Goal: Task Accomplishment & Management: Manage account settings

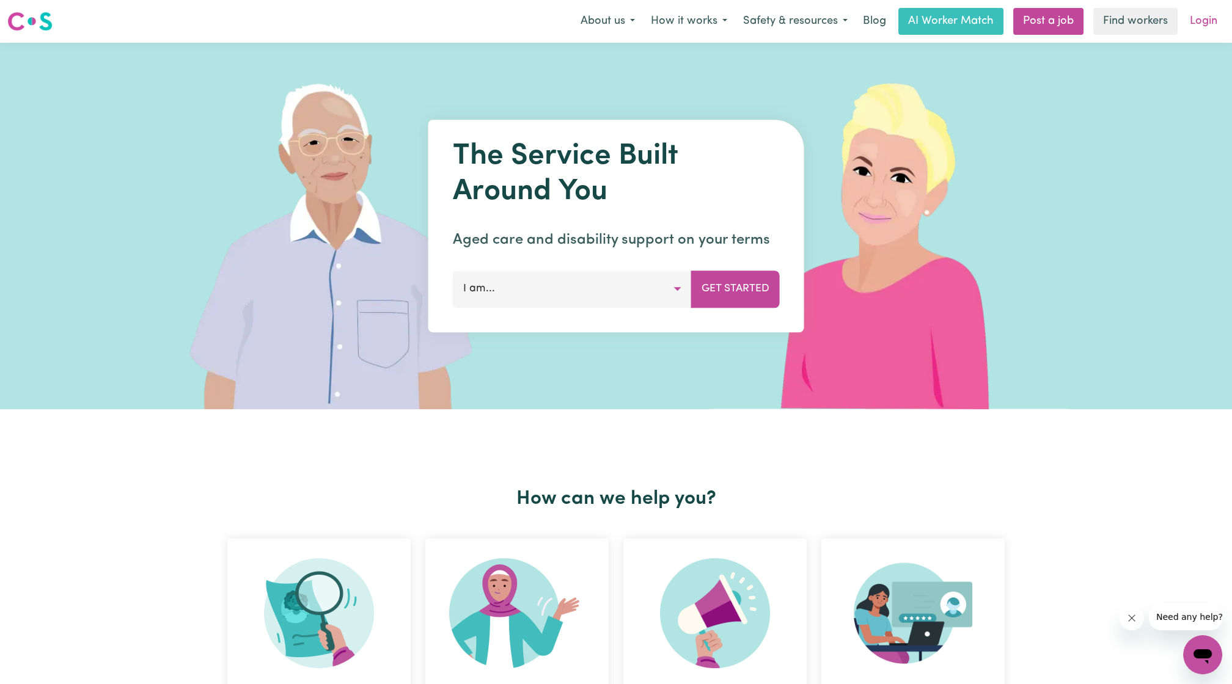
click at [610, 24] on link "Login" at bounding box center [1203, 21] width 42 height 27
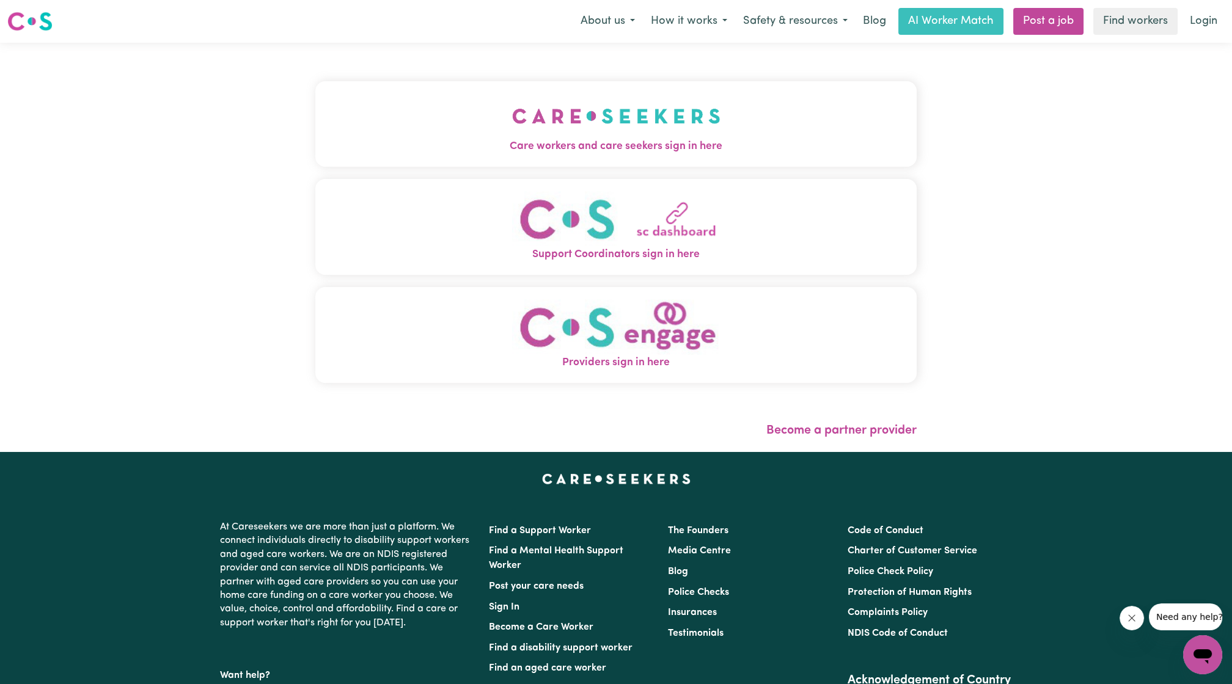
click at [610, 82] on button "Care workers and care seekers sign in here" at bounding box center [615, 124] width 601 height 86
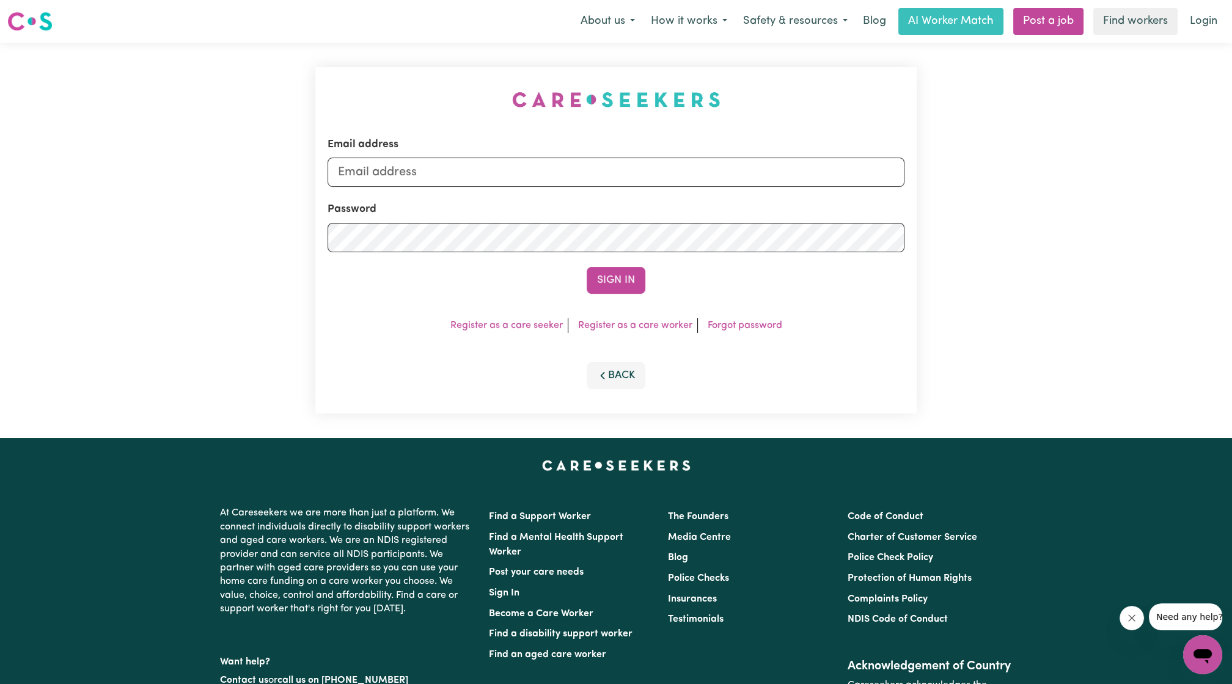
click at [610, 191] on form "Email address Password Sign In" at bounding box center [615, 215] width 577 height 157
click at [610, 188] on form "Email address Password Sign In" at bounding box center [615, 215] width 577 height 157
click at [610, 184] on input "Email address" at bounding box center [615, 172] width 577 height 29
click at [510, 191] on form "Email address [PERSON_NAME][EMAIL_ADDRESS][DOMAIN_NAME] Password Sign In" at bounding box center [615, 215] width 577 height 157
click at [526, 174] on input "[PERSON_NAME][EMAIL_ADDRESS][DOMAIN_NAME]" at bounding box center [615, 172] width 577 height 29
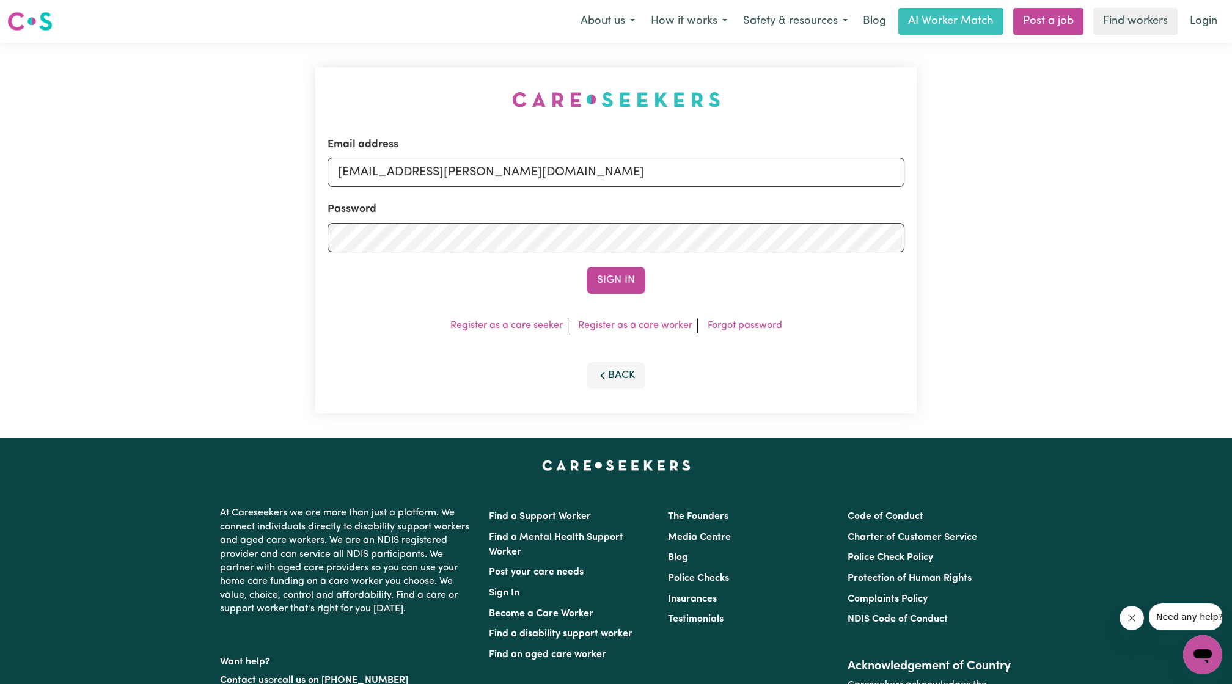
drag, startPoint x: 402, startPoint y: 174, endPoint x: 724, endPoint y: 194, distance: 322.6
click at [610, 194] on form "Email address [EMAIL_ADDRESS][PERSON_NAME][DOMAIN_NAME] Password Sign In" at bounding box center [615, 215] width 577 height 157
type input "[EMAIL_ADDRESS][PERSON_NAME][DOMAIN_NAME]"
click at [610, 287] on button "Sign In" at bounding box center [615, 280] width 59 height 27
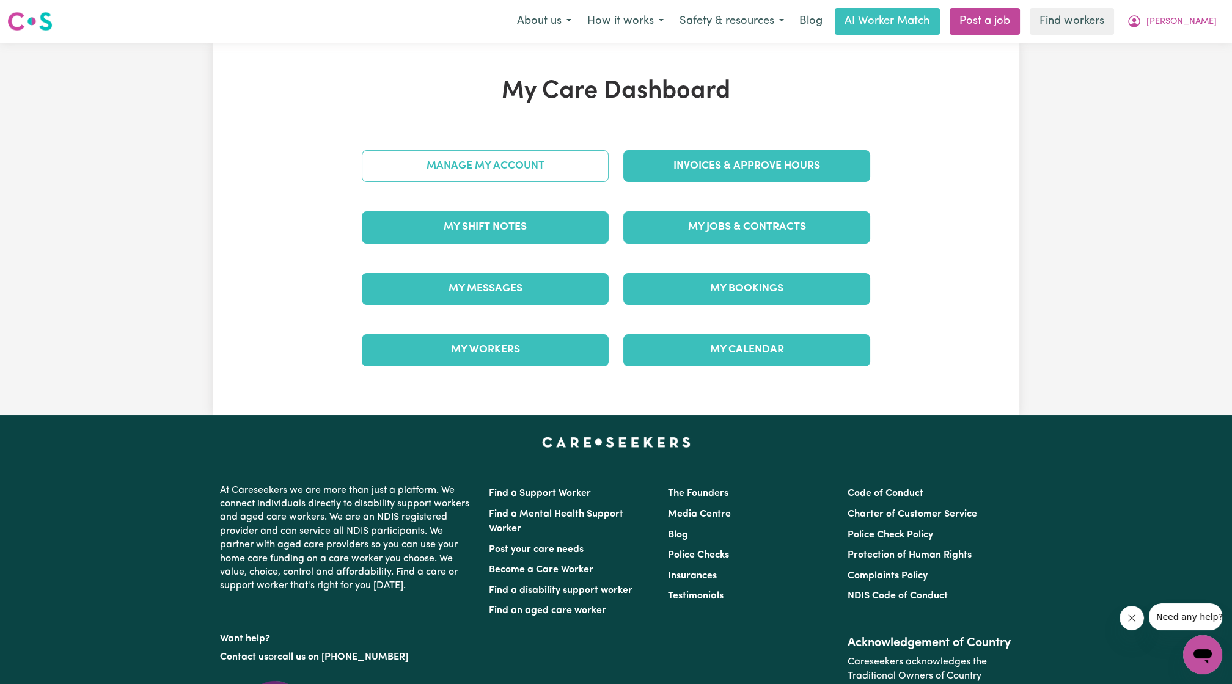
click at [423, 174] on link "Manage My Account" at bounding box center [485, 166] width 247 height 32
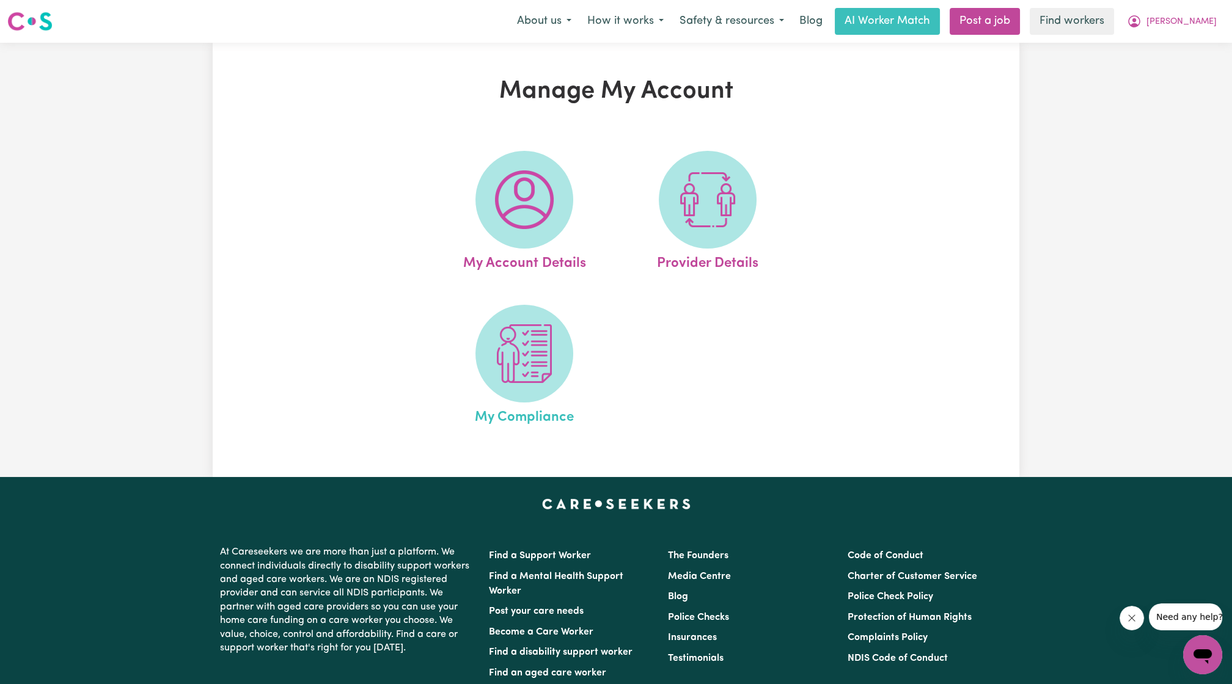
click at [475, 376] on link "My Compliance" at bounding box center [524, 366] width 176 height 123
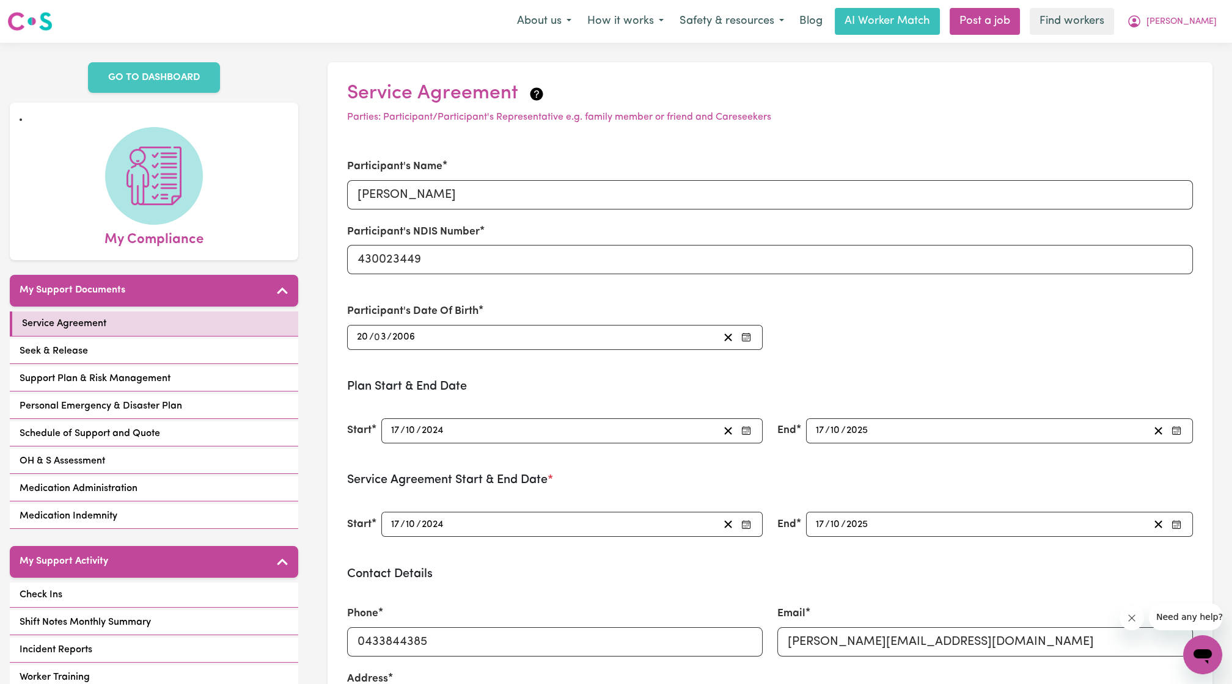
scroll to position [75, 0]
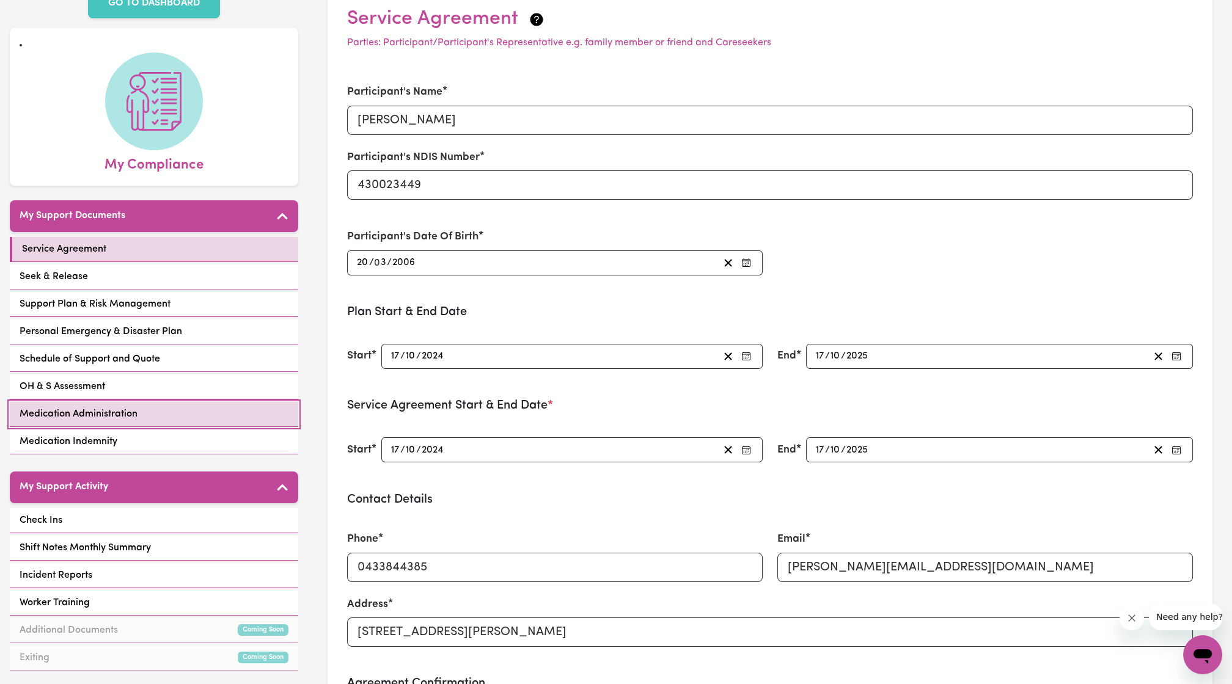
click at [208, 402] on link "Medication Administration" at bounding box center [154, 414] width 288 height 25
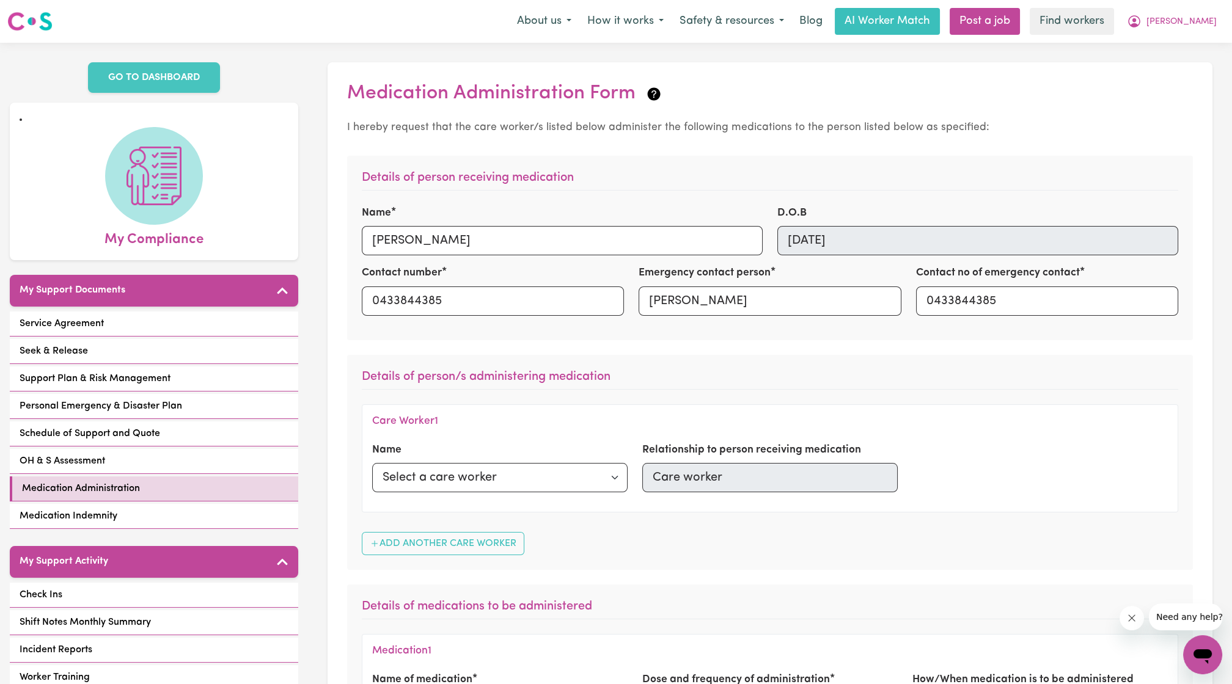
click at [610, 5] on nav "Menu About us How it works Safety & resources Blog AI Worker Match Post a job F…" at bounding box center [616, 21] width 1232 height 43
click at [610, 32] on button "[PERSON_NAME]" at bounding box center [1172, 22] width 106 height 26
click at [610, 45] on link "My Dashboard" at bounding box center [1175, 47] width 97 height 23
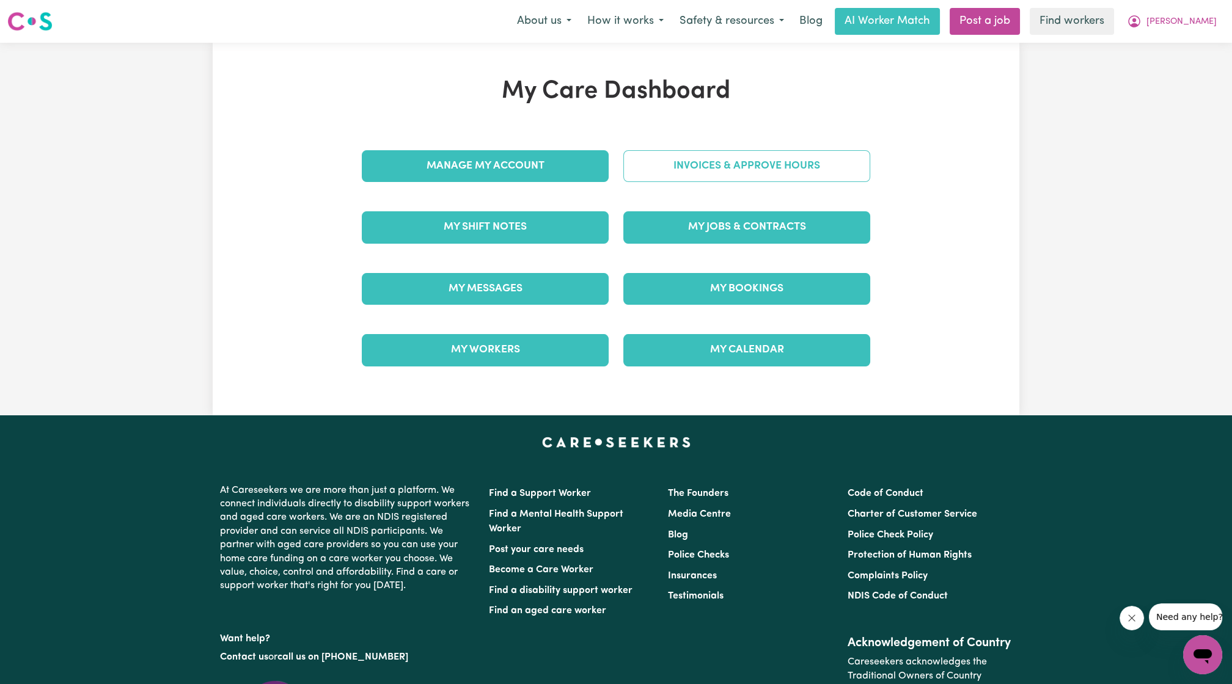
click at [610, 170] on link "Invoices & Approve Hours" at bounding box center [746, 166] width 247 height 32
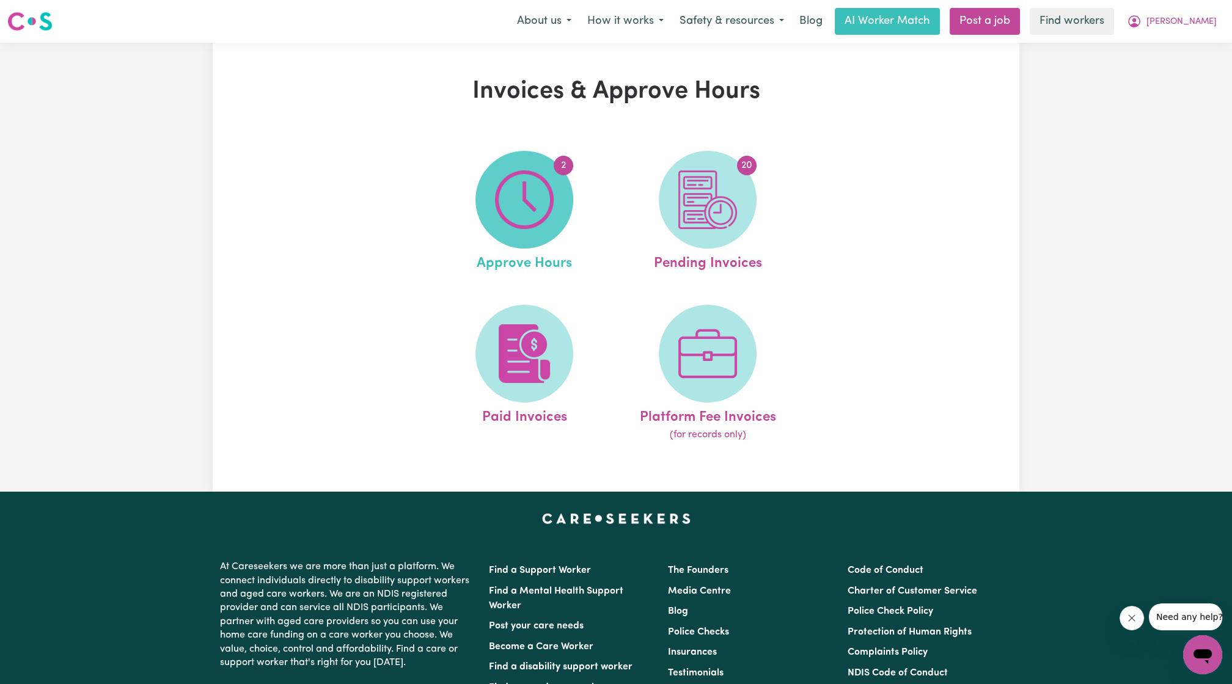
click at [533, 216] on img at bounding box center [524, 199] width 59 height 59
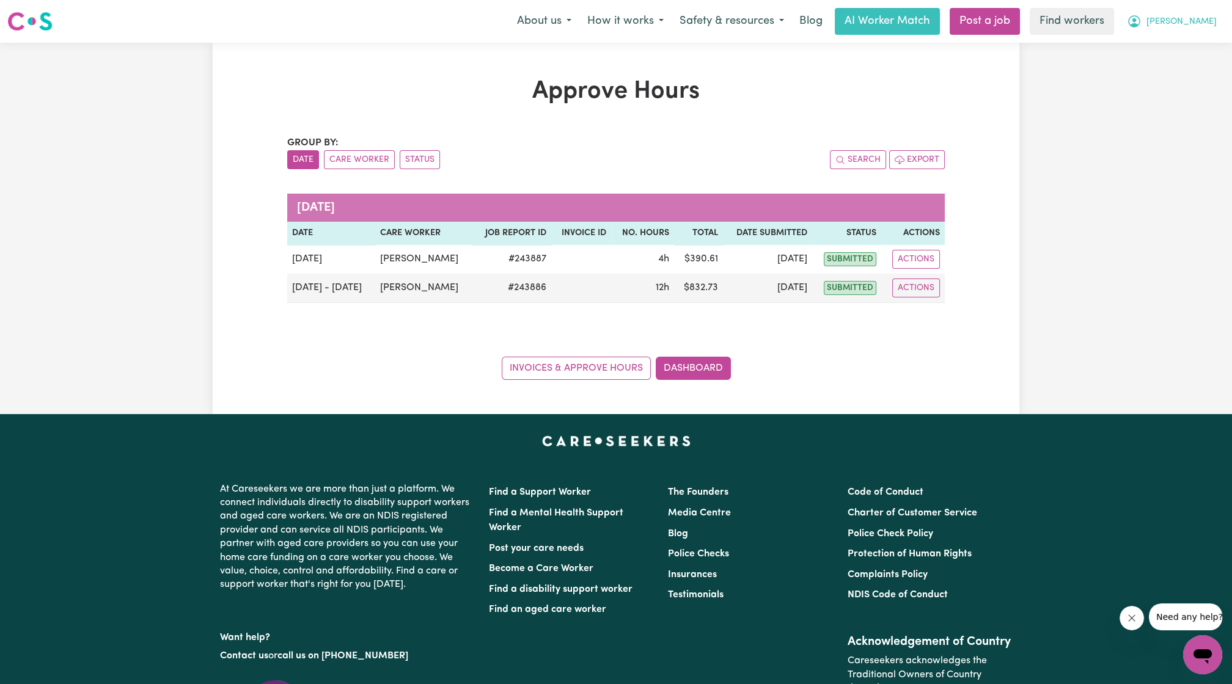
click at [610, 27] on span "[PERSON_NAME]" at bounding box center [1181, 21] width 70 height 13
click at [610, 47] on link "My Dashboard" at bounding box center [1175, 47] width 97 height 23
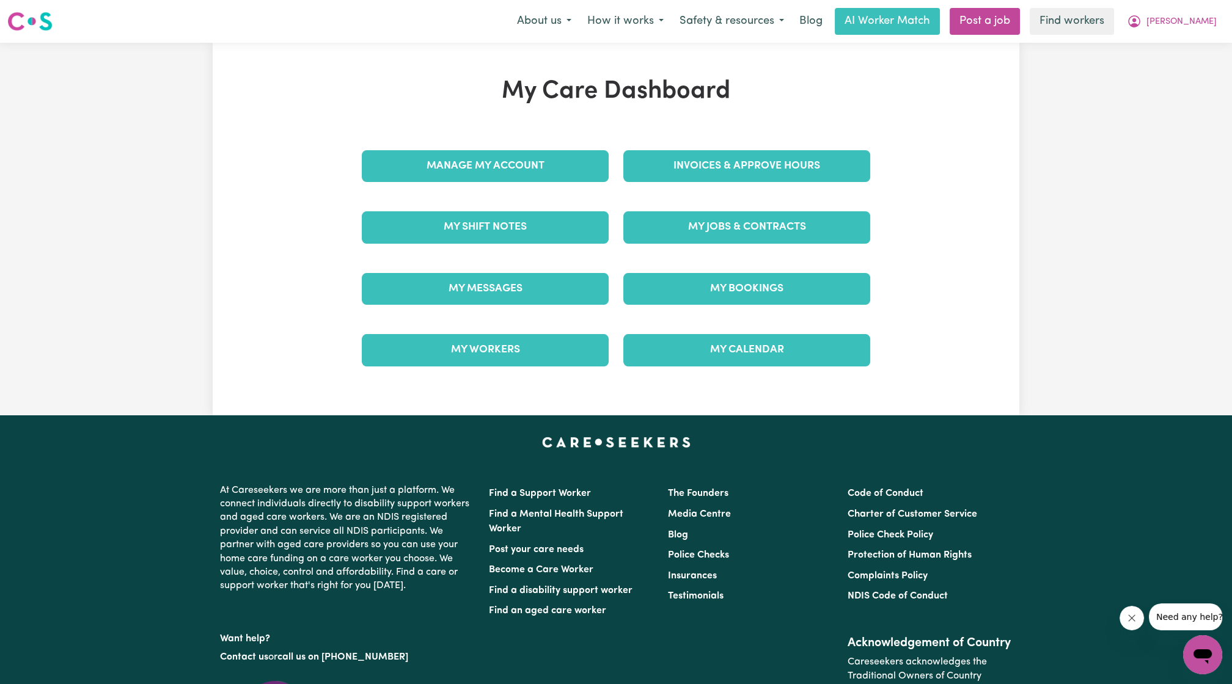
click at [574, 186] on div "Manage My Account" at bounding box center [484, 166] width 261 height 61
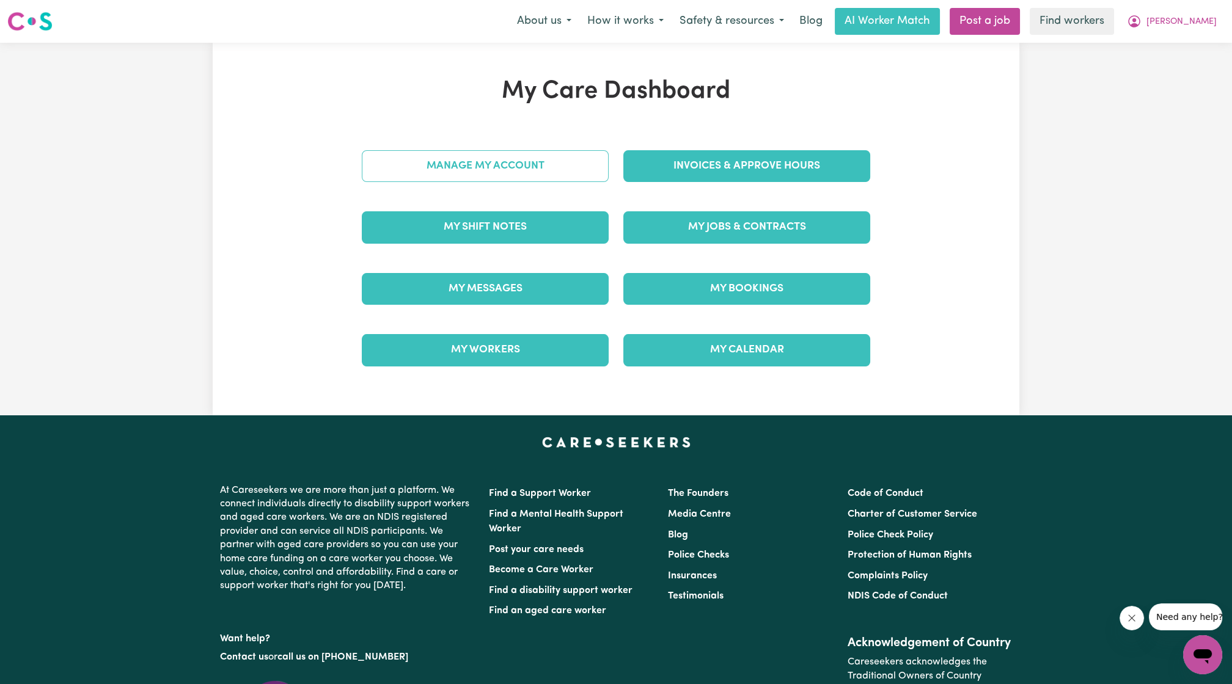
click at [547, 158] on link "Manage My Account" at bounding box center [485, 166] width 247 height 32
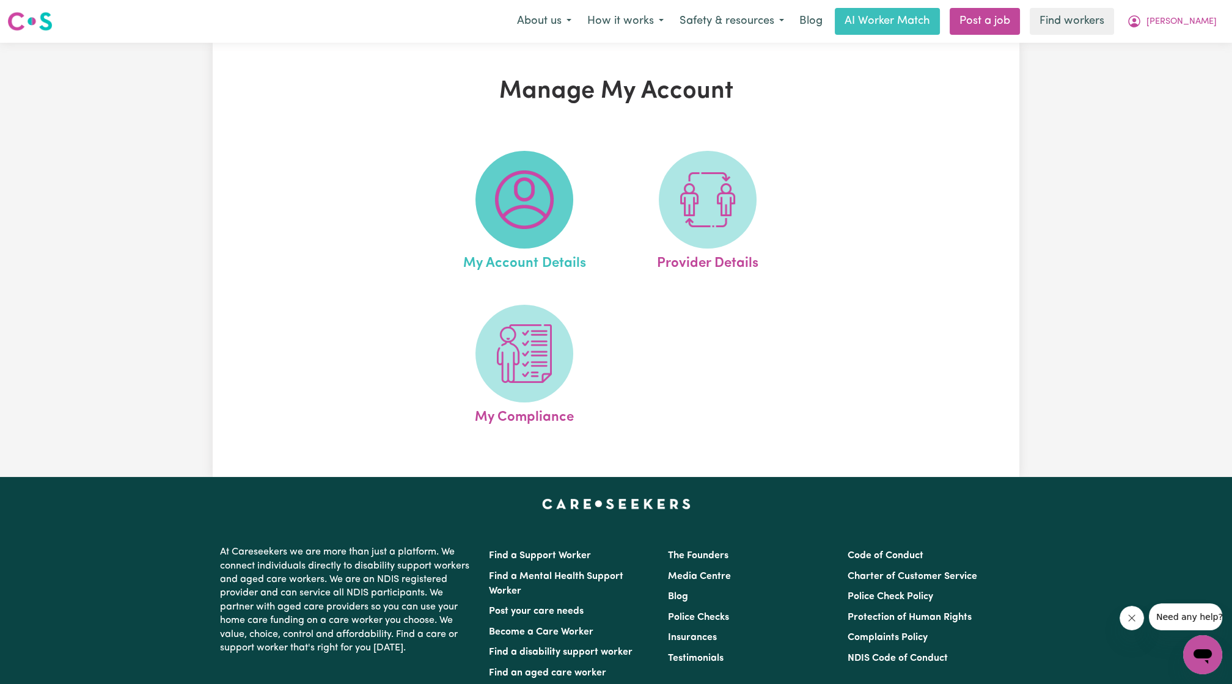
click at [501, 222] on img at bounding box center [524, 199] width 59 height 59
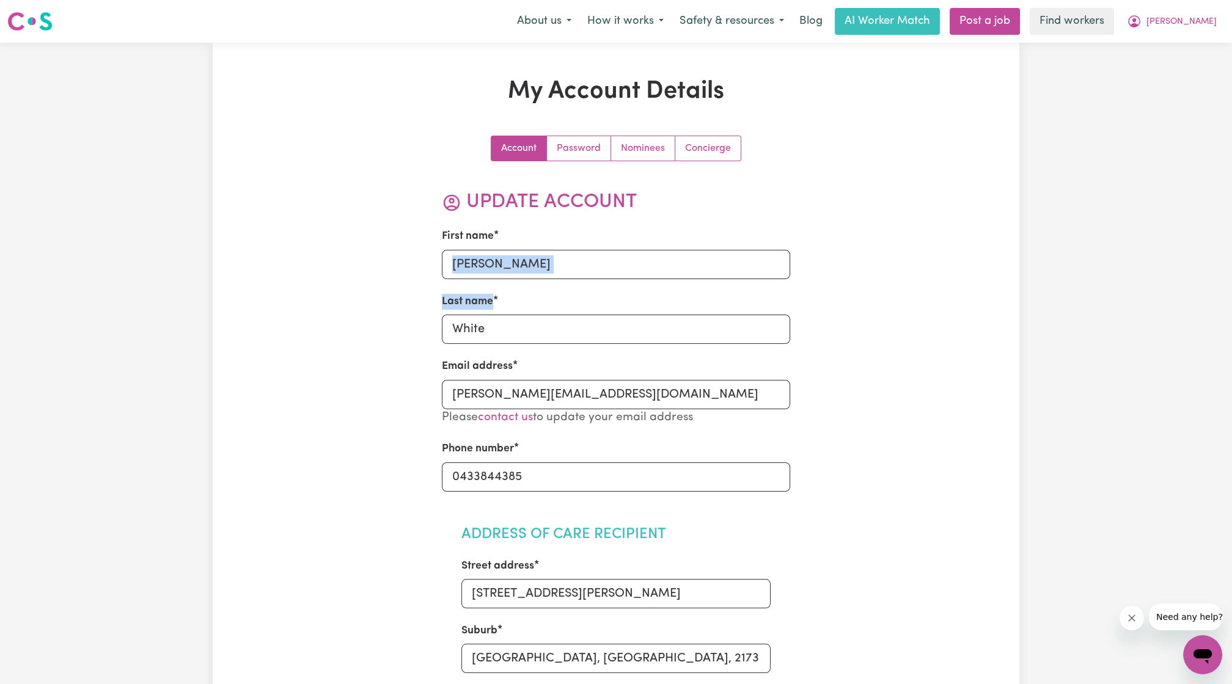
drag, startPoint x: 994, startPoint y: 294, endPoint x: 1103, endPoint y: -59, distance: 370.2
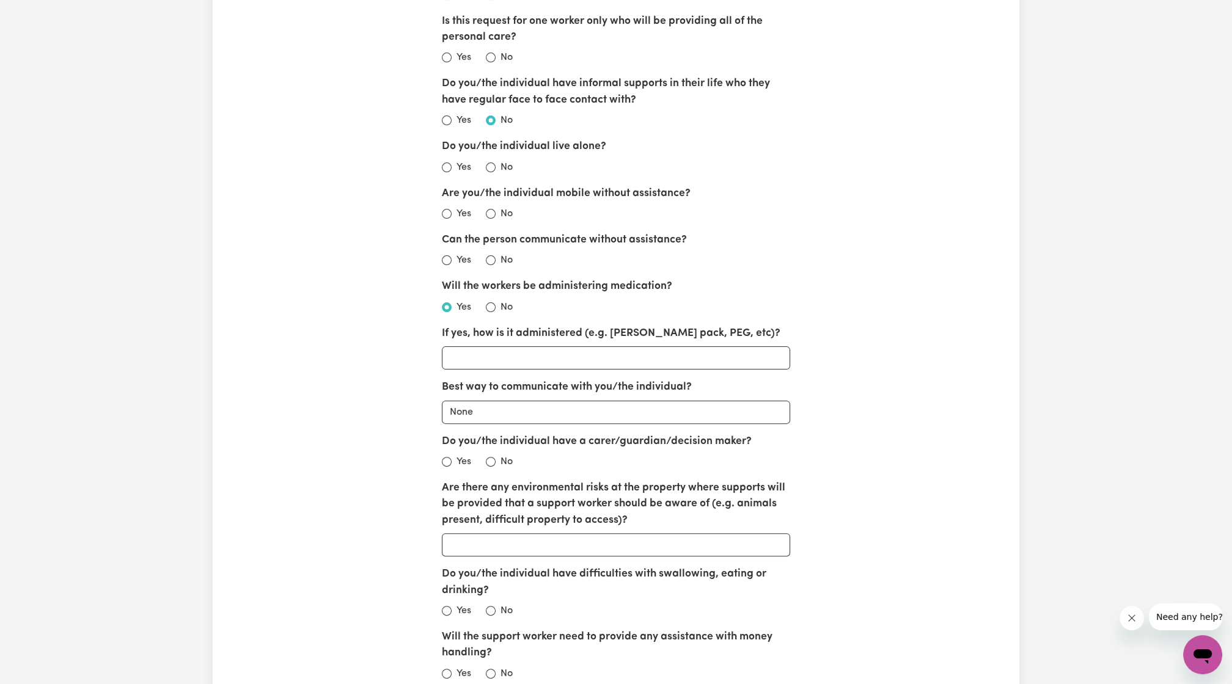
scroll to position [957, 0]
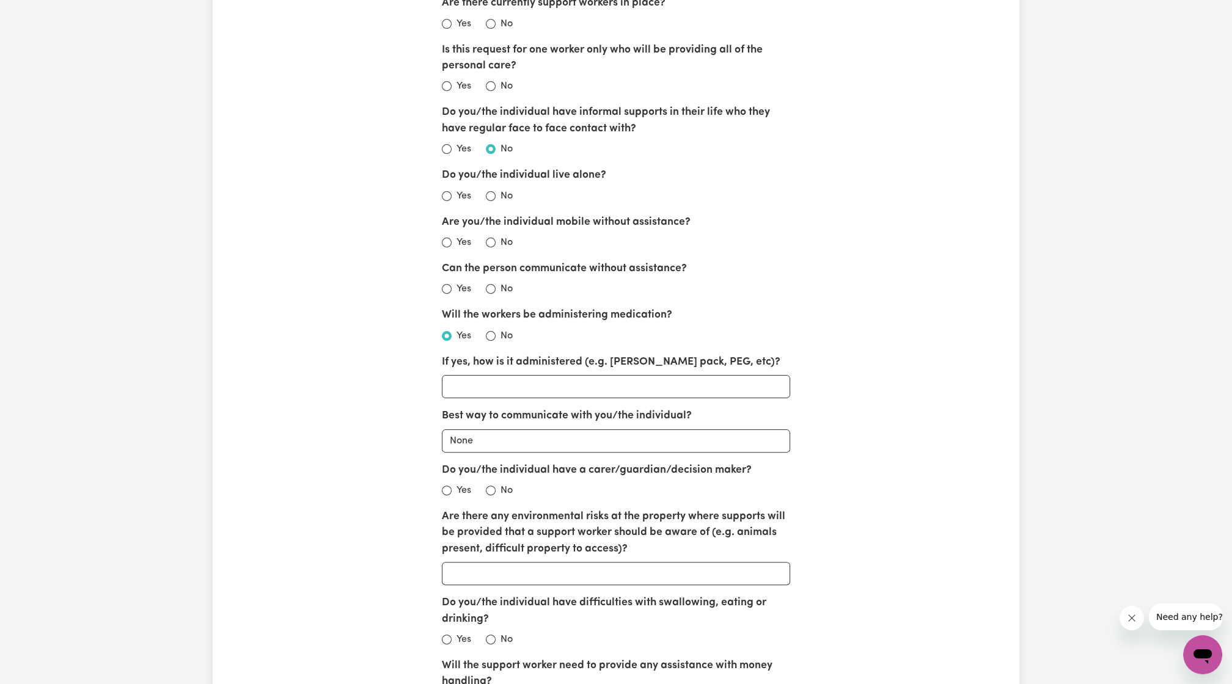
click at [610, 195] on div "My Account Details Account Password Nominees Concierge Update Account First nam…" at bounding box center [616, 104] width 1232 height 2037
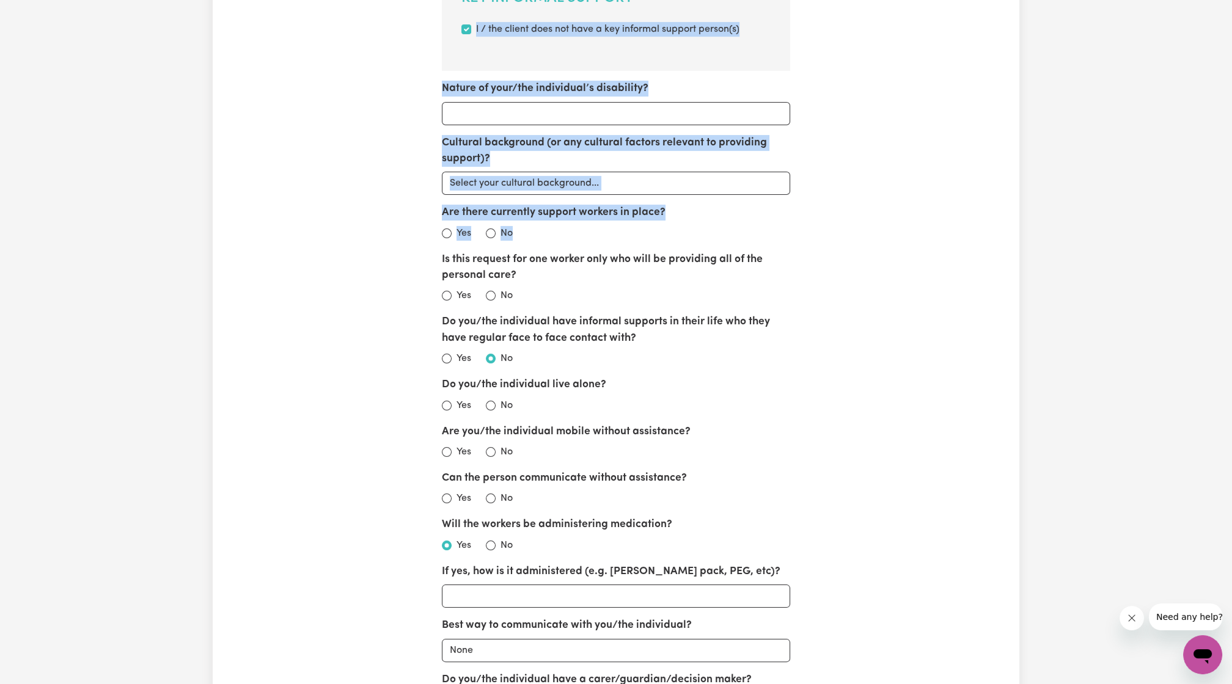
scroll to position [659, 0]
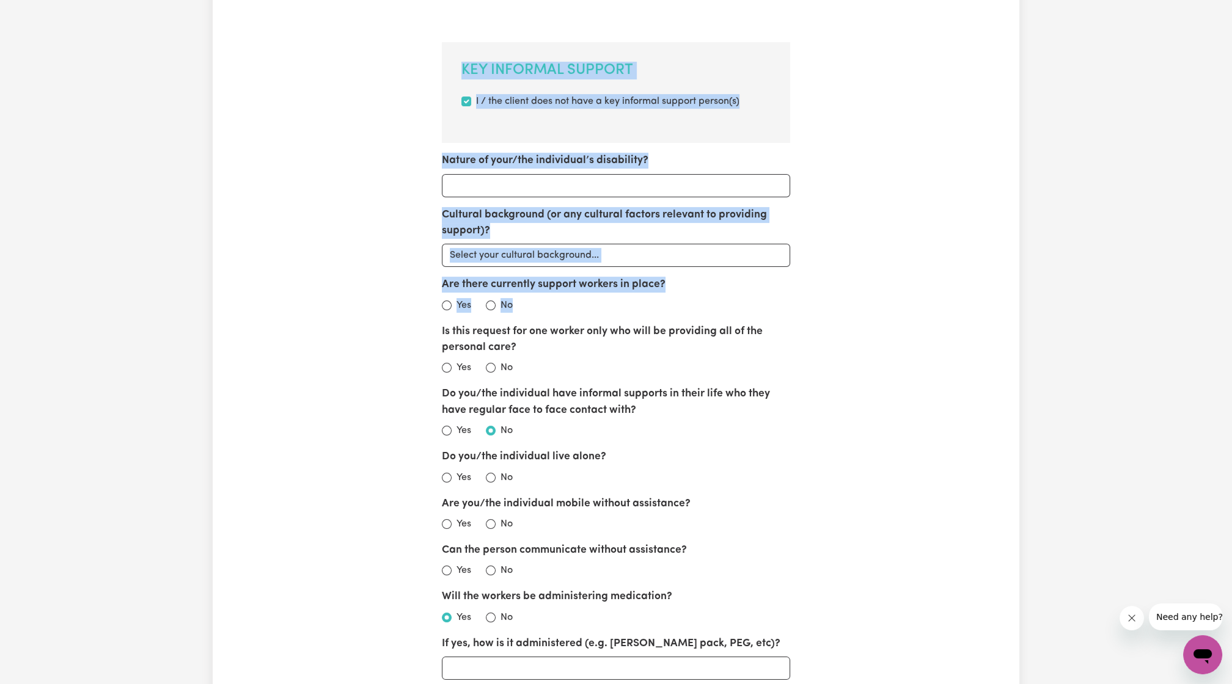
drag, startPoint x: 112, startPoint y: -5, endPoint x: 90, endPoint y: -15, distance: 23.8
click at [90, 0] on html "Menu About us How it works Safety & resources Blog AI Worker Match Post a job F…" at bounding box center [616, 635] width 1232 height 2621
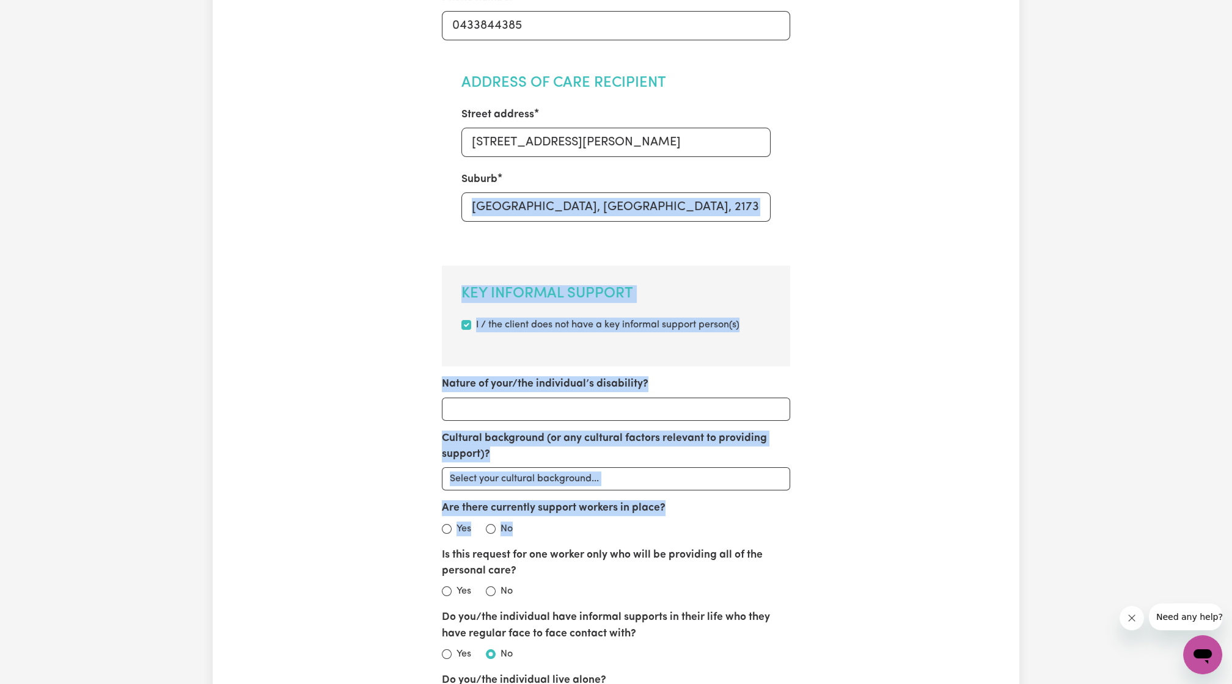
scroll to position [0, 0]
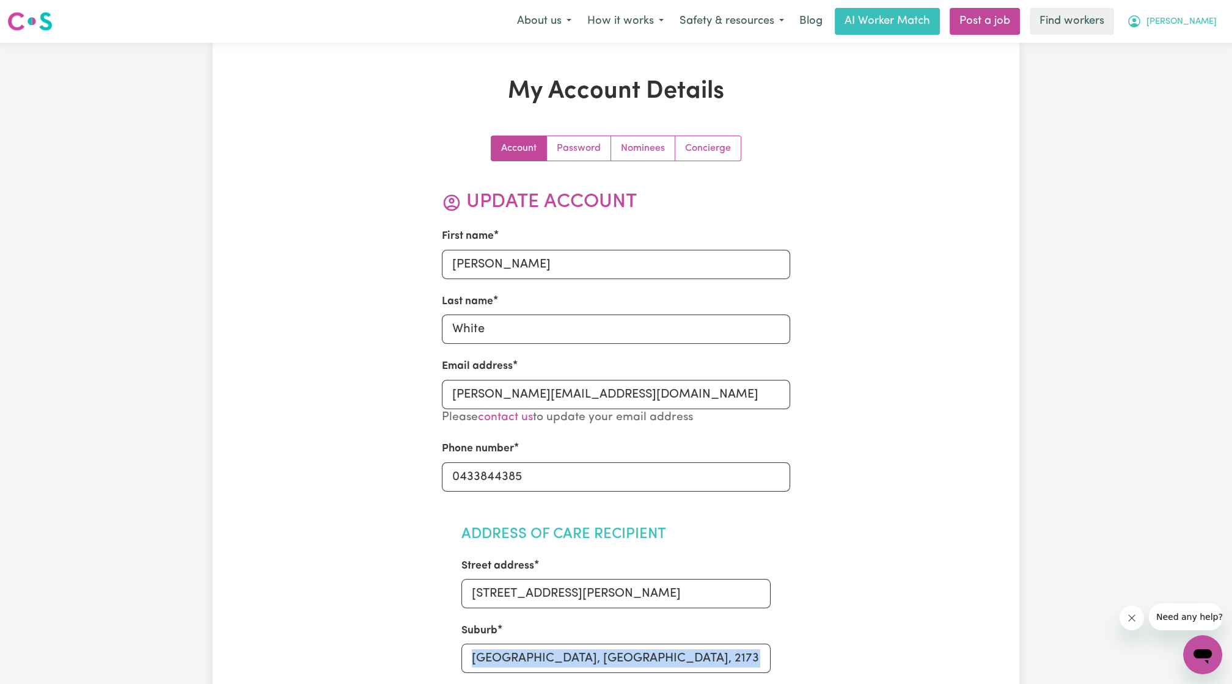
click at [610, 32] on button "[PERSON_NAME]" at bounding box center [1172, 22] width 106 height 26
click at [610, 55] on link "My Dashboard" at bounding box center [1175, 47] width 97 height 23
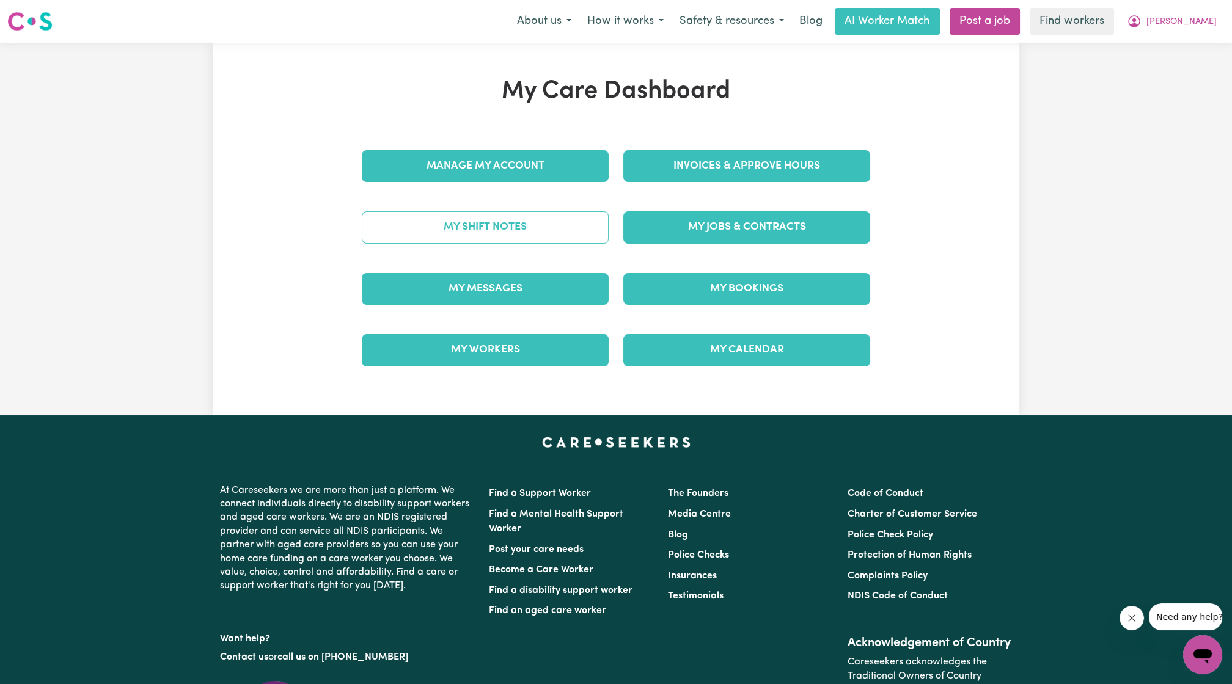
click at [503, 213] on link "My Shift Notes" at bounding box center [485, 227] width 247 height 32
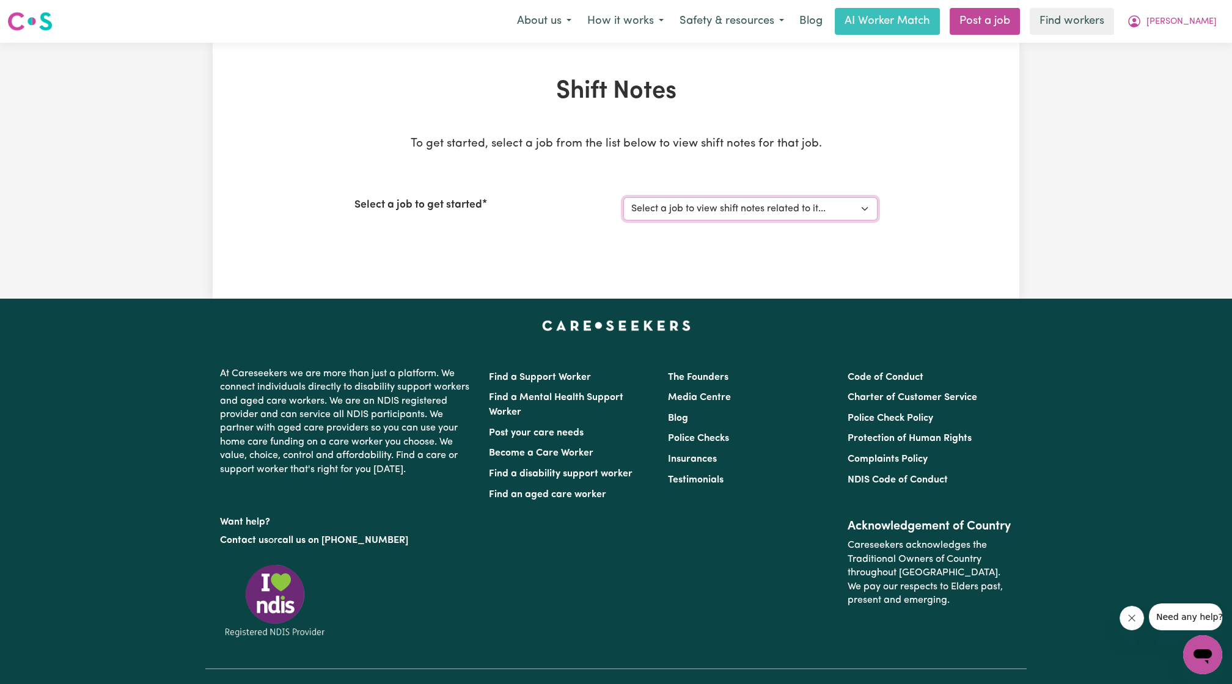
click at [610, 210] on select "Select a job to view shift notes related to it... (Overnight) Support Worker Ne…" at bounding box center [750, 208] width 254 height 23
click at [610, 252] on div "Shift Notes To get started, select a job from the list below to view shift note…" at bounding box center [616, 171] width 1232 height 256
drag, startPoint x: 1078, startPoint y: 252, endPoint x: 1189, endPoint y: -59, distance: 330.2
click at [610, 0] on html "Menu About us How it works Safety & resources Blog AI Worker Match Post a job F…" at bounding box center [616, 392] width 1232 height 785
click at [610, 112] on div "Shift Notes To get started, select a job from the list below to view shift note…" at bounding box center [616, 171] width 1232 height 256
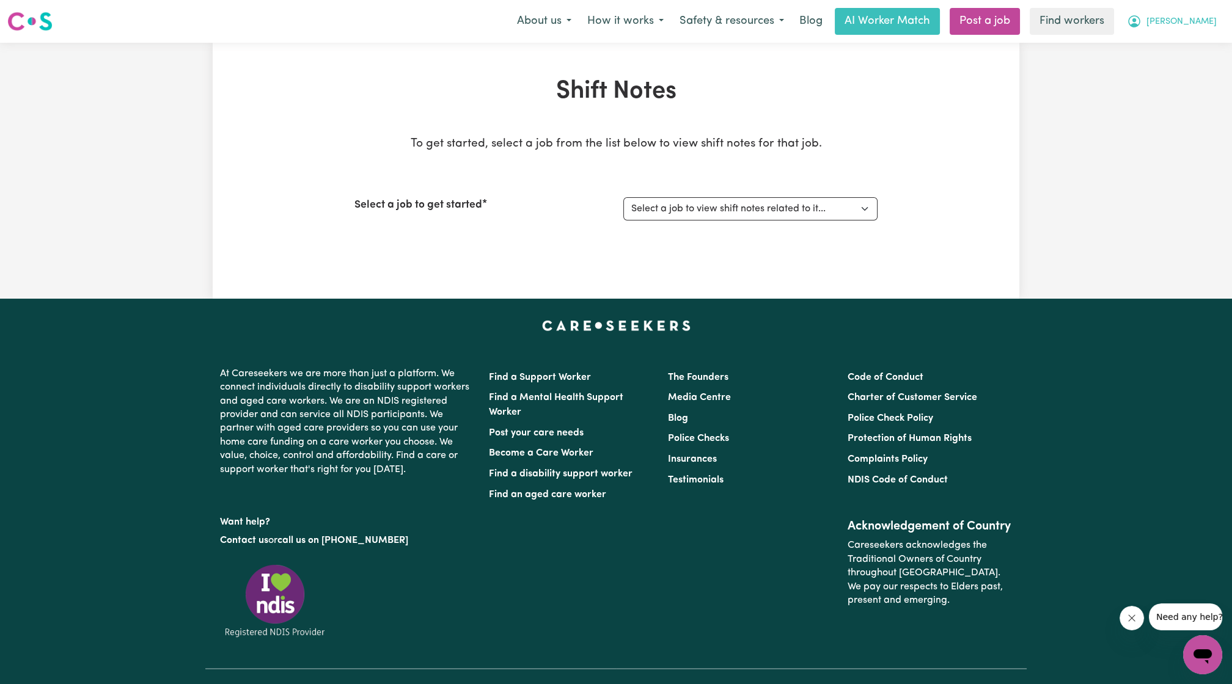
click at [610, 29] on button "[PERSON_NAME]" at bounding box center [1172, 22] width 106 height 26
click at [610, 55] on link "My Dashboard" at bounding box center [1175, 47] width 97 height 23
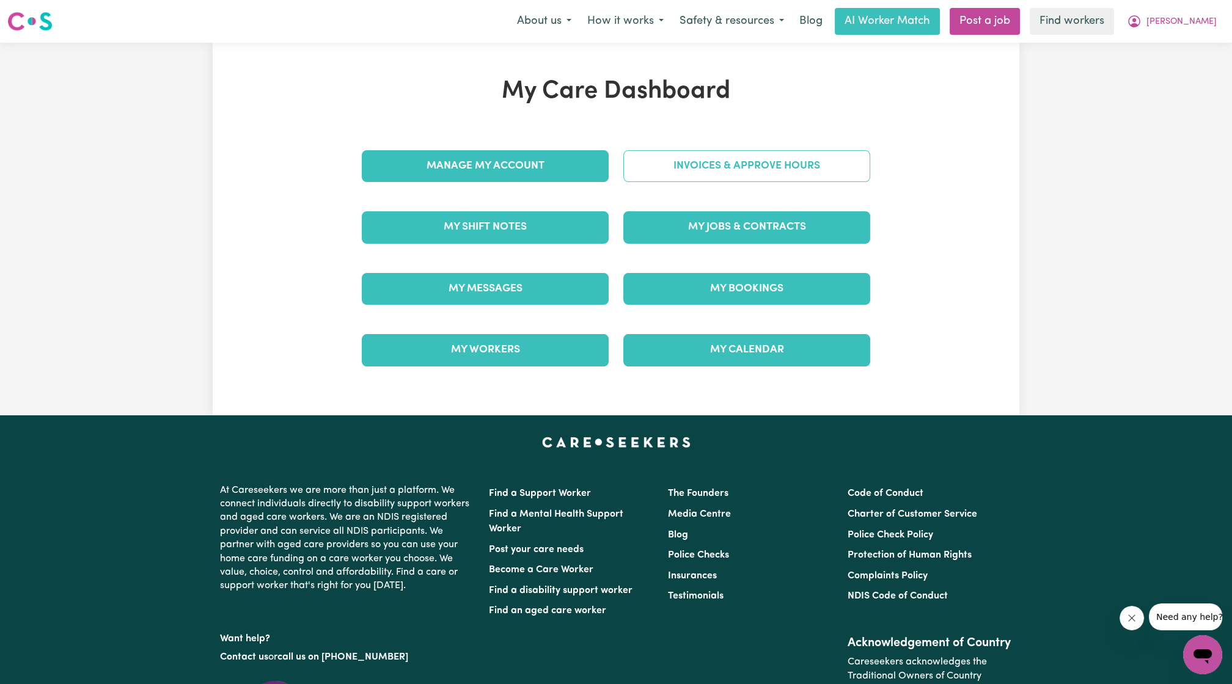
click at [610, 152] on link "Invoices & Approve Hours" at bounding box center [746, 166] width 247 height 32
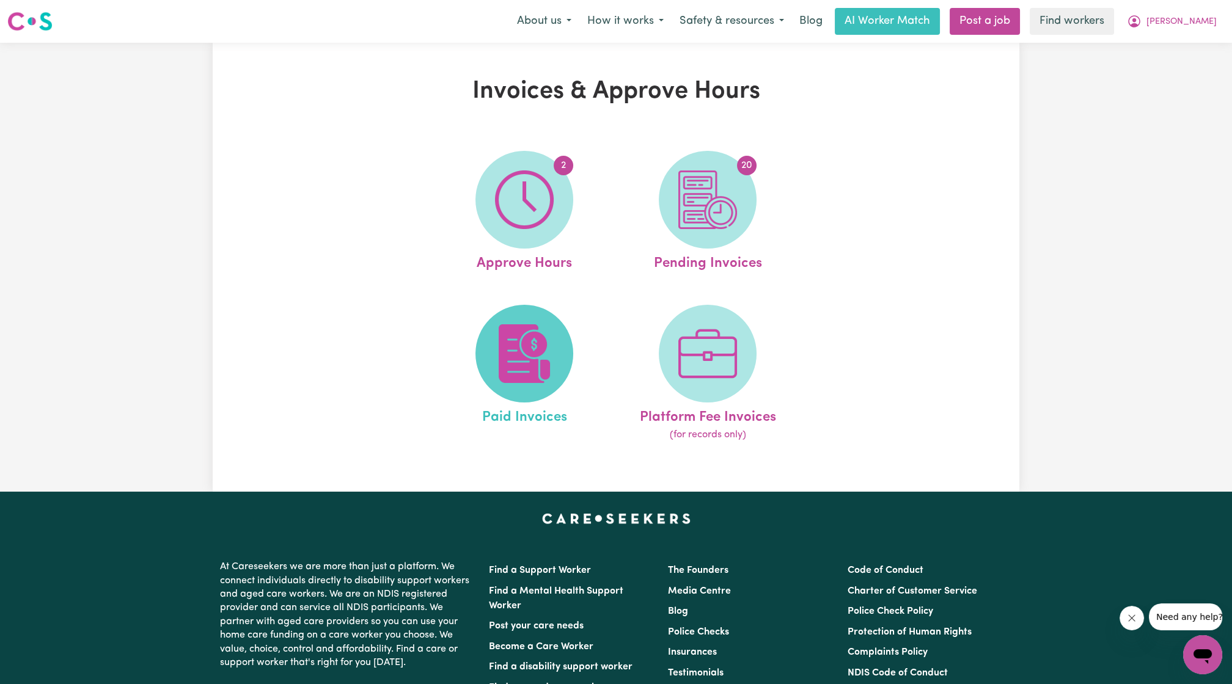
click at [541, 334] on img at bounding box center [524, 353] width 59 height 59
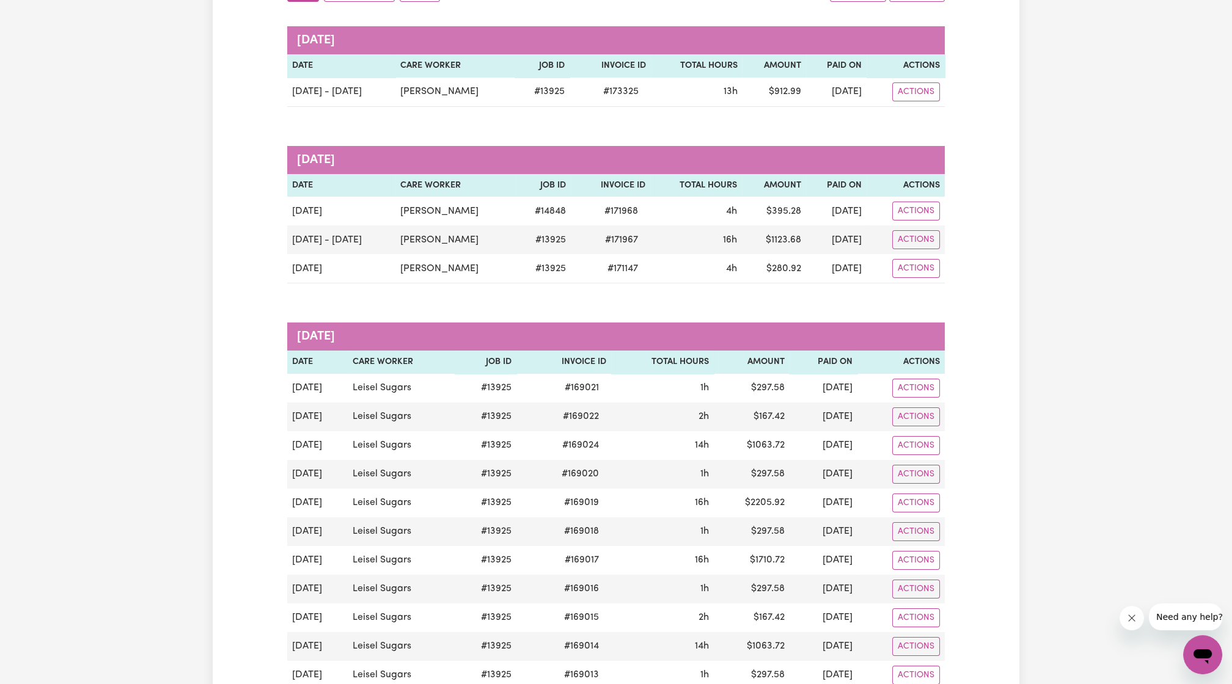
scroll to position [121, 0]
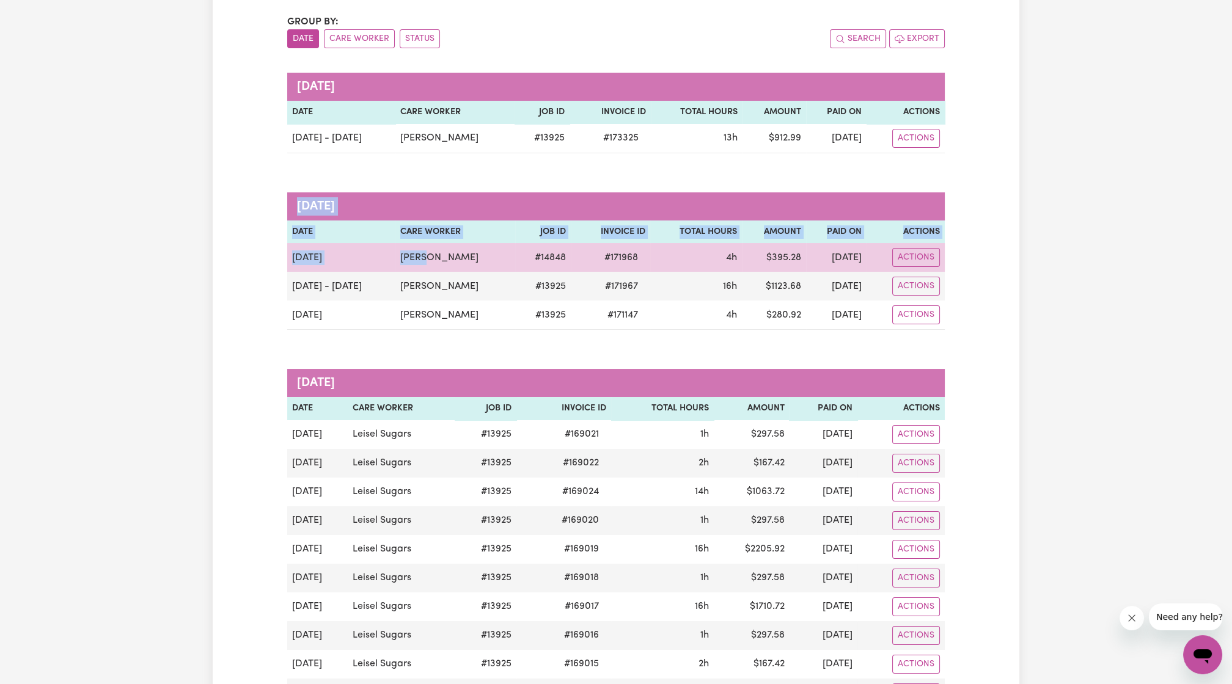
drag, startPoint x: 871, startPoint y: 308, endPoint x: 426, endPoint y: 257, distance: 448.3
click at [426, 257] on tbody "[DATE] [PERSON_NAME] # 14848 # 171968 4h $ 395.28 [DATE] Actions [DATE] - [DATE…" at bounding box center [615, 286] width 657 height 87
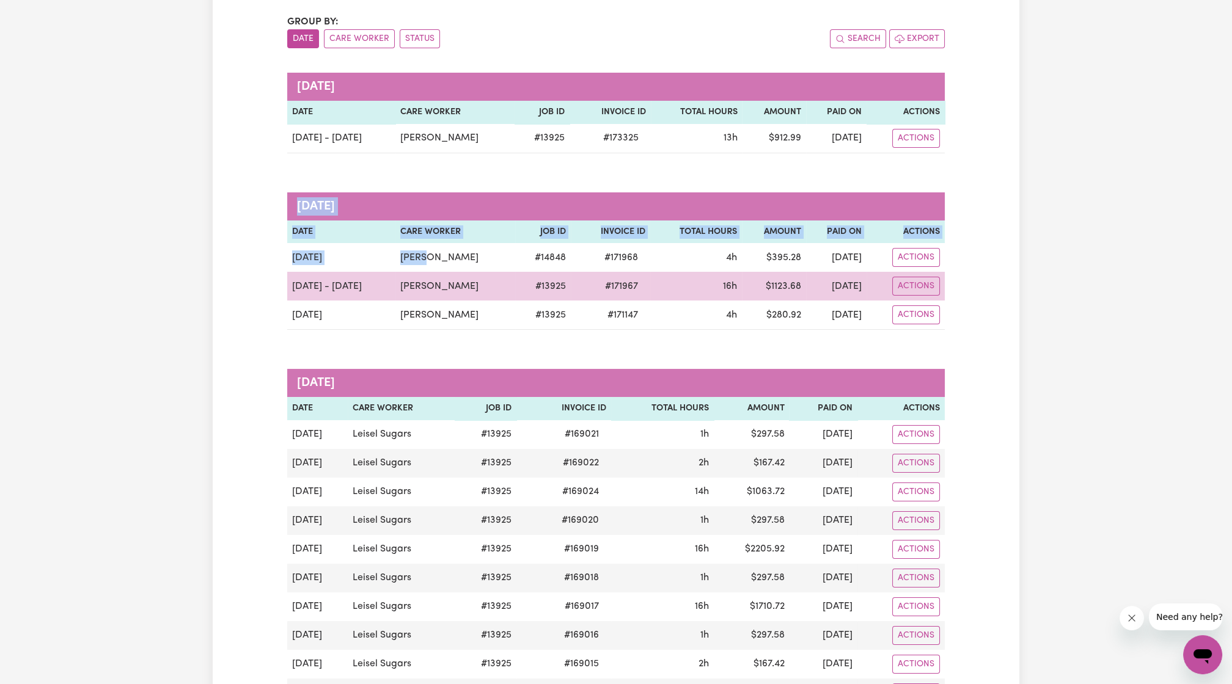
click at [436, 285] on td "[PERSON_NAME]" at bounding box center [455, 286] width 120 height 29
click at [515, 292] on td "# 13925" at bounding box center [543, 286] width 56 height 29
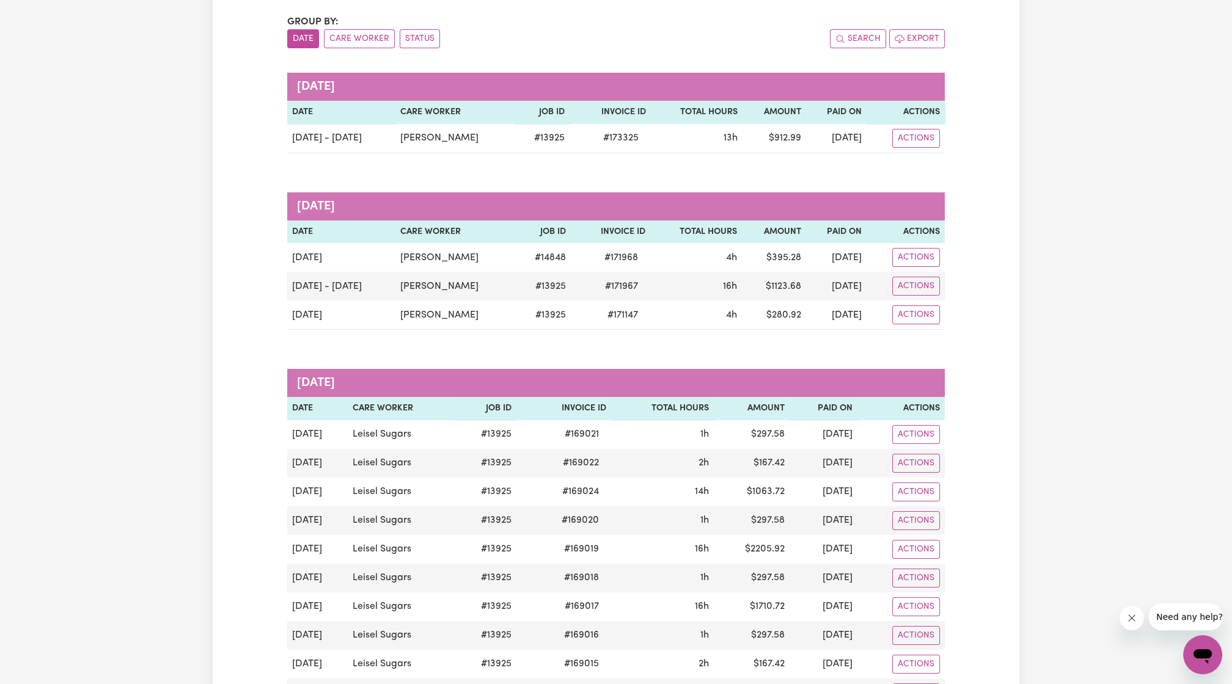
drag, startPoint x: 885, startPoint y: 312, endPoint x: 282, endPoint y: 263, distance: 605.6
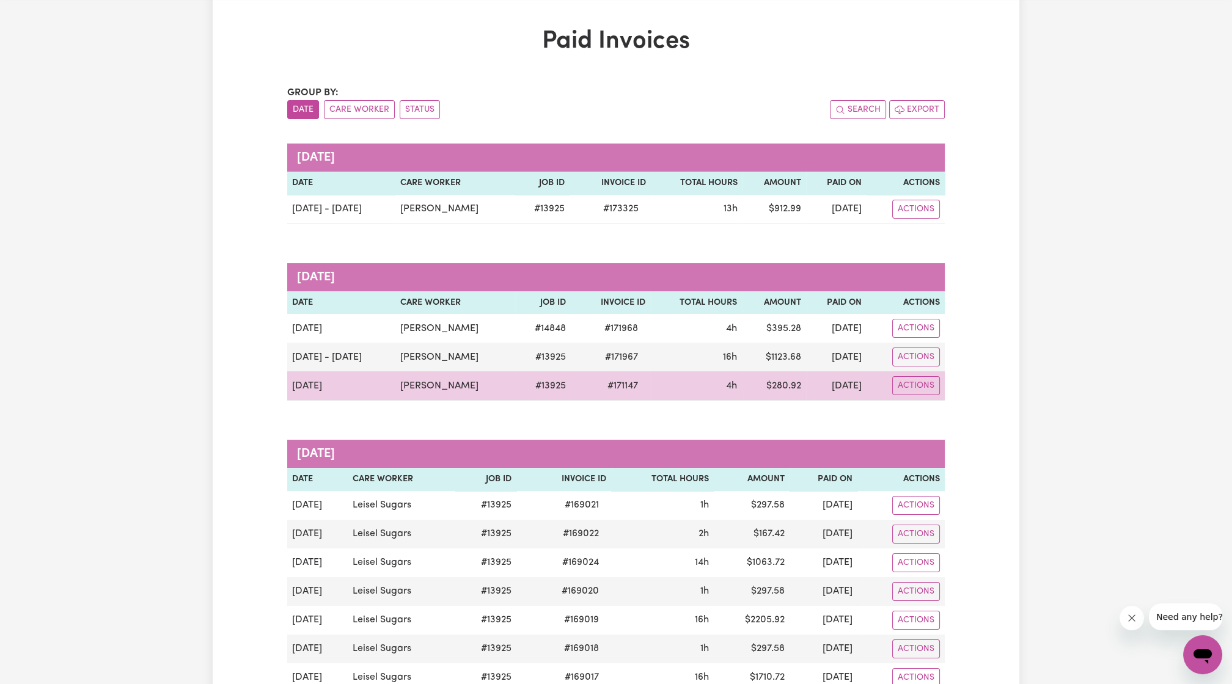
scroll to position [0, 0]
